Goal: Task Accomplishment & Management: Complete application form

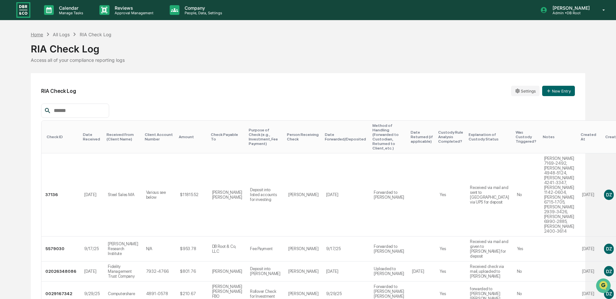
click at [34, 33] on div "Home" at bounding box center [37, 35] width 12 height 6
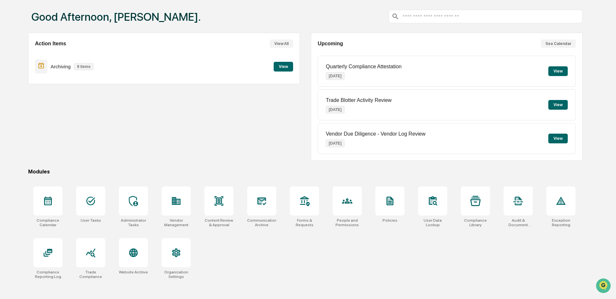
scroll to position [31, 0]
click at [44, 249] on icon at bounding box center [48, 252] width 10 height 10
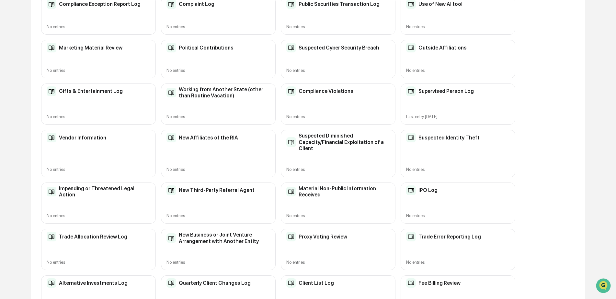
scroll to position [117, 0]
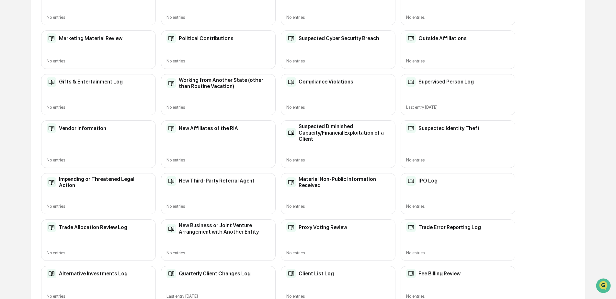
drag, startPoint x: 615, startPoint y: 89, endPoint x: 620, endPoint y: 114, distance: 25.4
click at [616, 114] on html "Calendar Manage Tasks Reviews Approval Management Company People, Data, Setting…" at bounding box center [308, 32] width 616 height 299
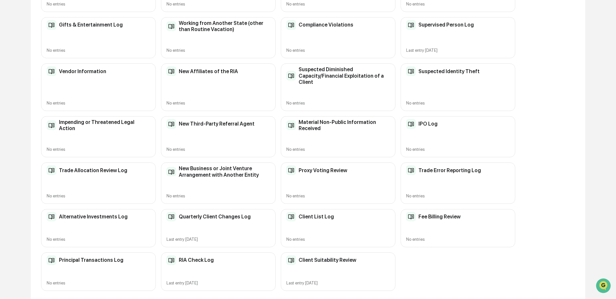
scroll to position [176, 0]
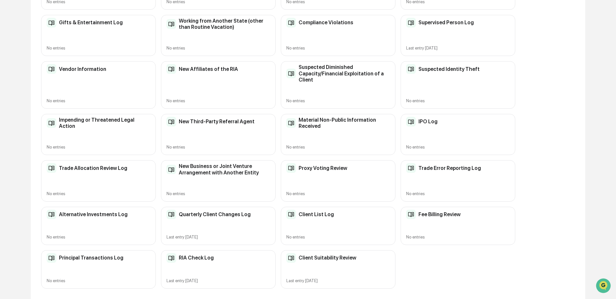
click at [431, 164] on div "Trade Error Reporting Log" at bounding box center [443, 168] width 75 height 10
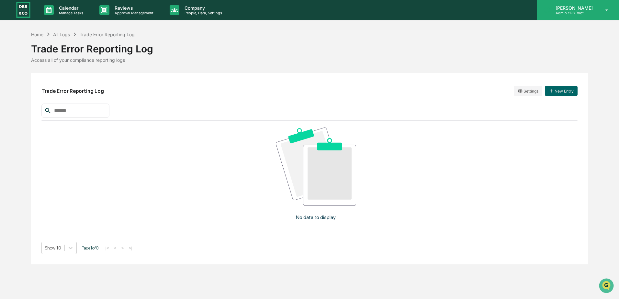
click at [586, 9] on p "[PERSON_NAME]" at bounding box center [574, 8] width 46 height 6
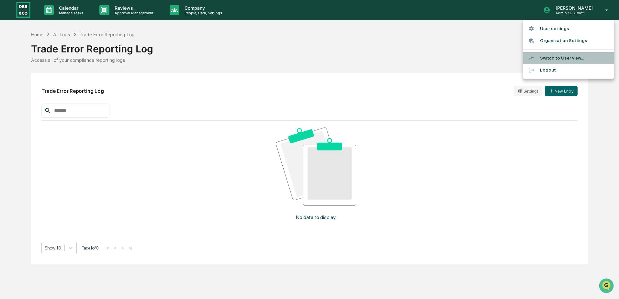
click at [560, 59] on li "Switch to User view..." at bounding box center [568, 58] width 91 height 12
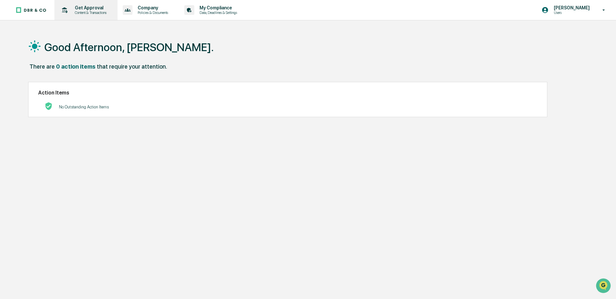
click at [85, 5] on p "Get Approval" at bounding box center [90, 7] width 40 height 5
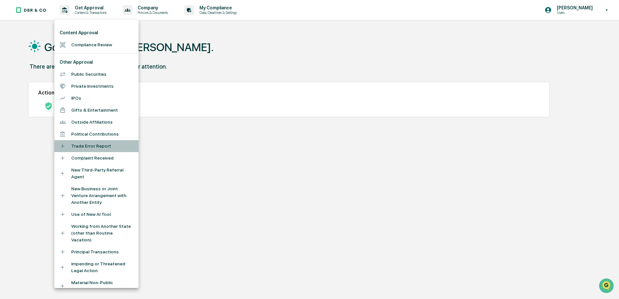
click at [97, 145] on li "Trade Error Report" at bounding box center [96, 146] width 84 height 12
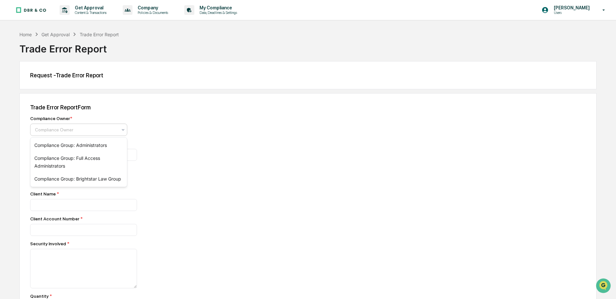
click at [86, 129] on div at bounding box center [76, 130] width 82 height 6
click at [91, 145] on div "Compliance Group: Administrators" at bounding box center [78, 145] width 97 height 13
click at [125, 129] on icon at bounding box center [122, 129] width 5 height 5
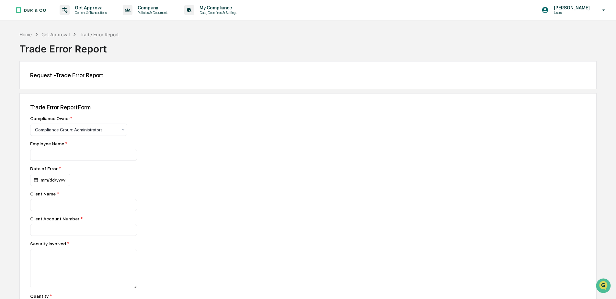
click at [189, 116] on div "Compliance Owner *" at bounding box center [143, 118] width 227 height 5
click at [23, 36] on div "Home" at bounding box center [25, 35] width 12 height 6
